Goal: Navigation & Orientation: Find specific page/section

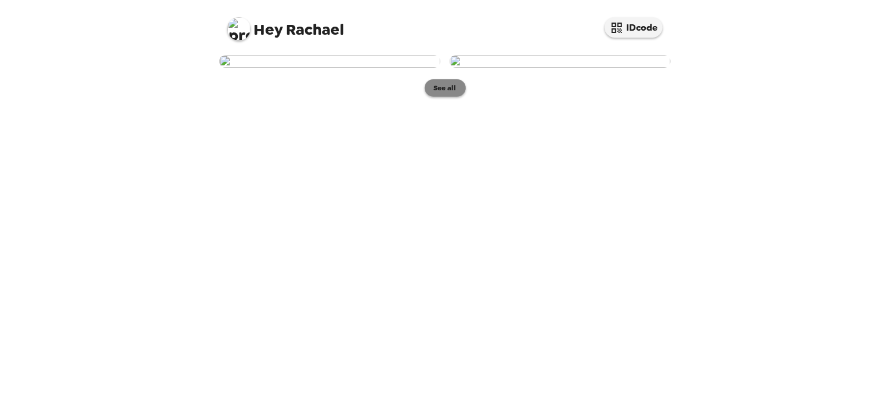
click at [447, 97] on button "See all" at bounding box center [445, 87] width 41 height 17
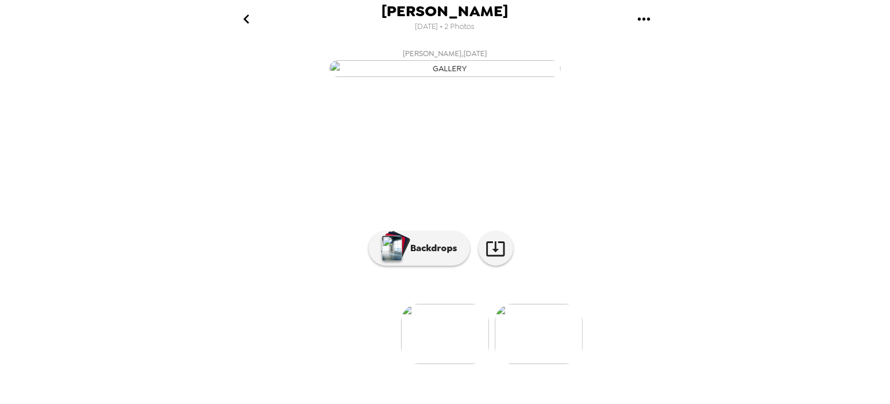
scroll to position [97, 0]
click at [468, 345] on img at bounding box center [445, 334] width 88 height 60
click at [558, 348] on img at bounding box center [539, 334] width 88 height 60
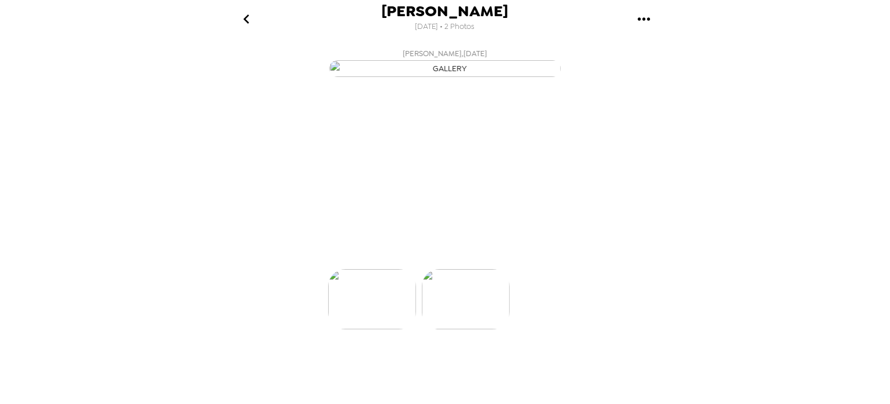
scroll to position [0, 93]
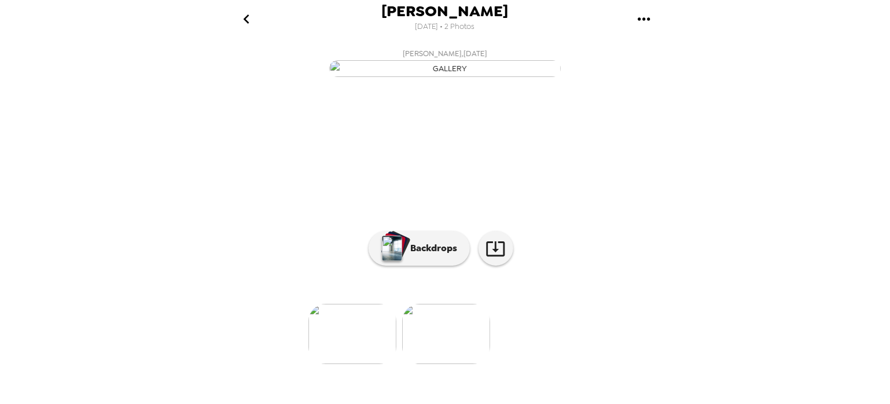
click at [247, 23] on icon "go back" at bounding box center [246, 19] width 19 height 19
